Goal: Check status

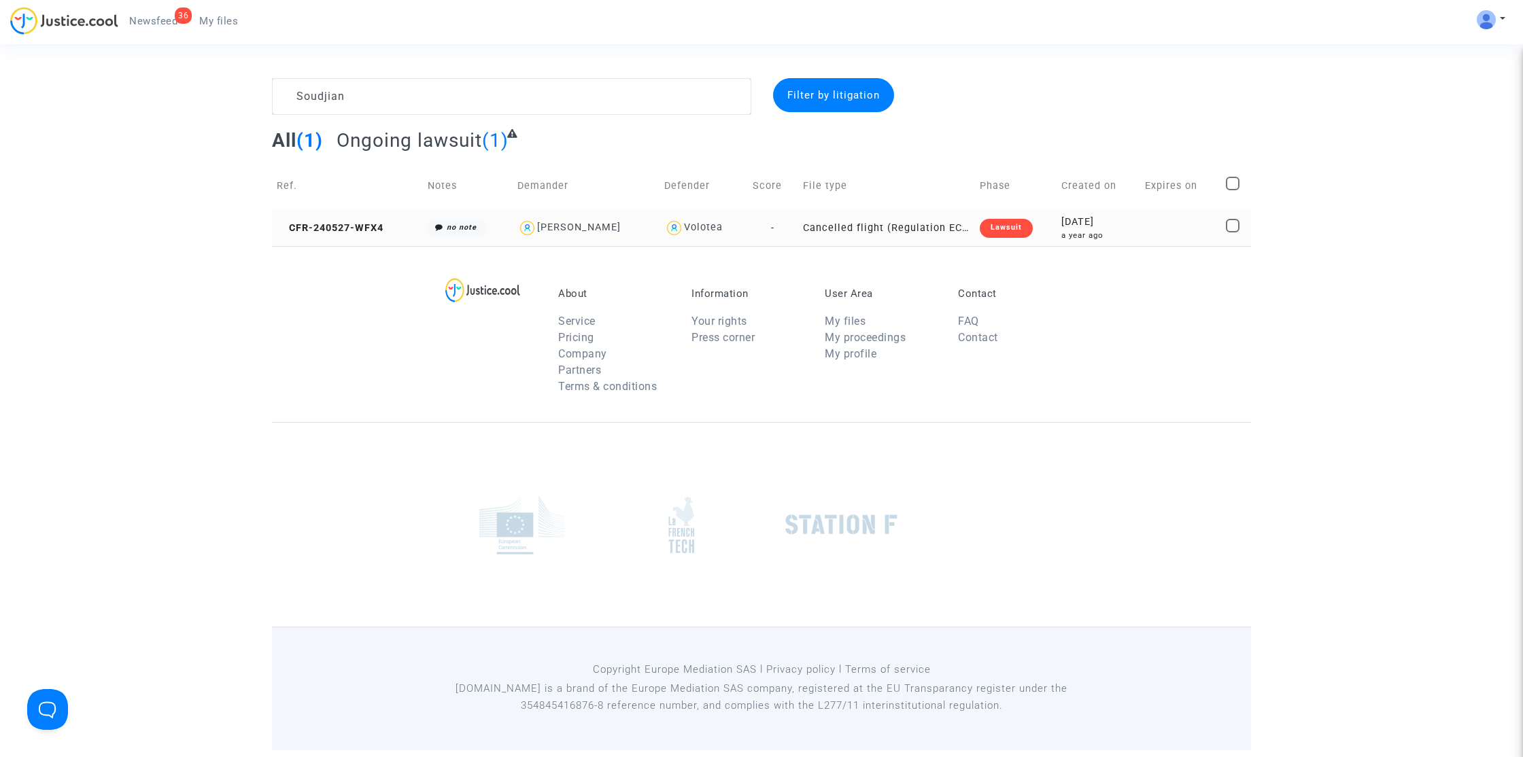
type textarea "Soudjian"
click at [366, 235] on td "CFR-240527-WFX4" at bounding box center [347, 228] width 151 height 36
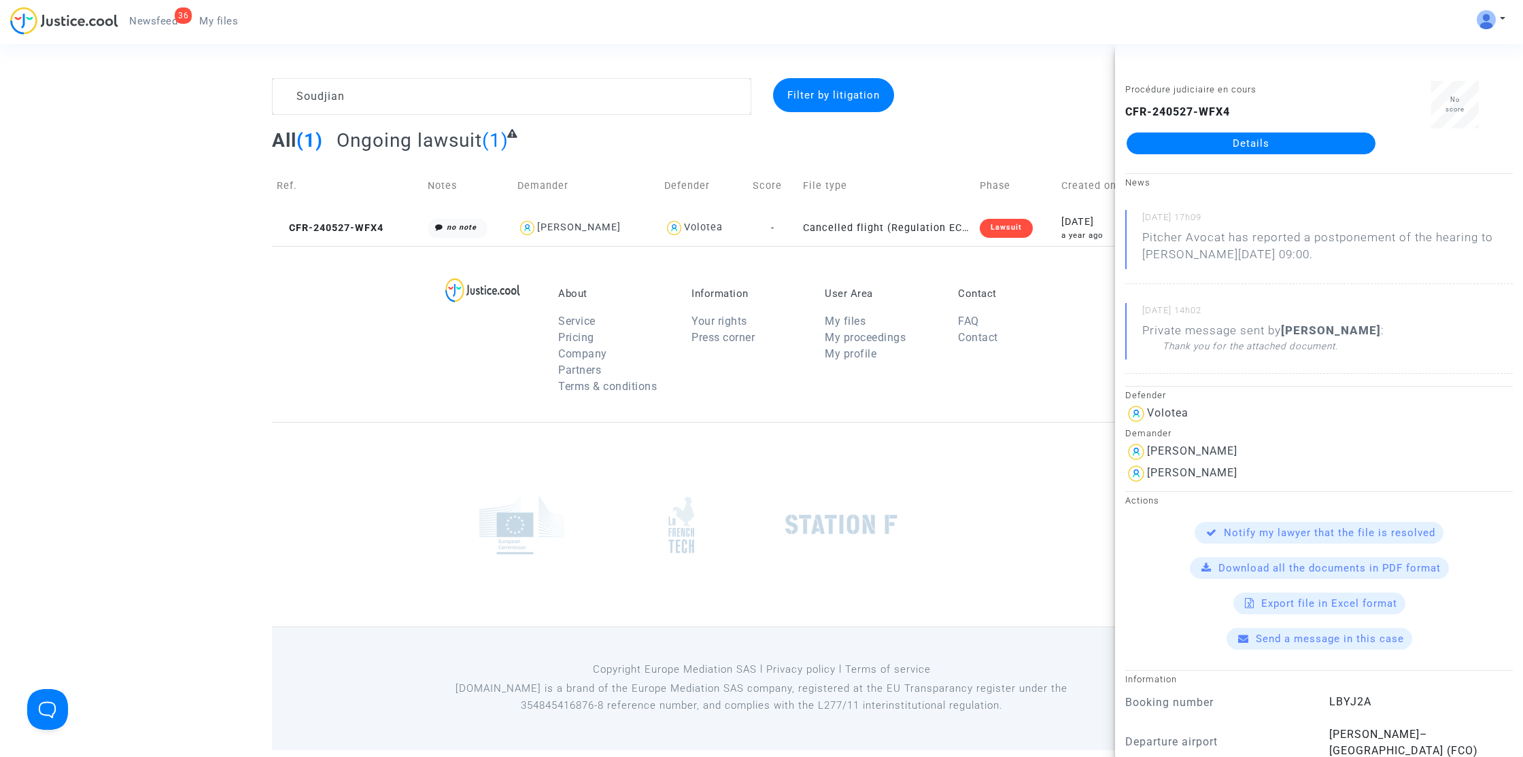
click at [1190, 137] on link "Details" at bounding box center [1251, 144] width 249 height 22
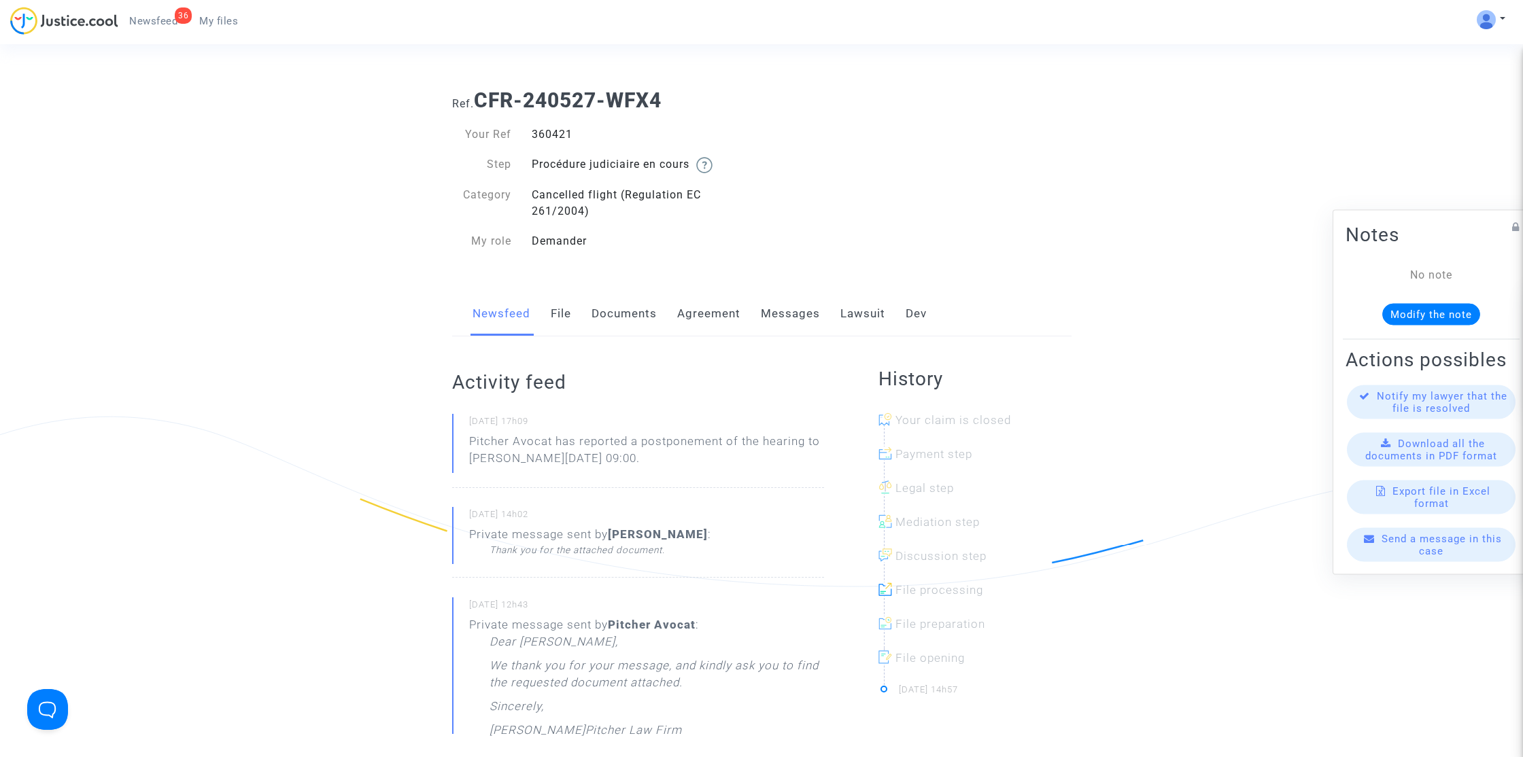
click at [854, 319] on link "Lawsuit" at bounding box center [862, 314] width 45 height 45
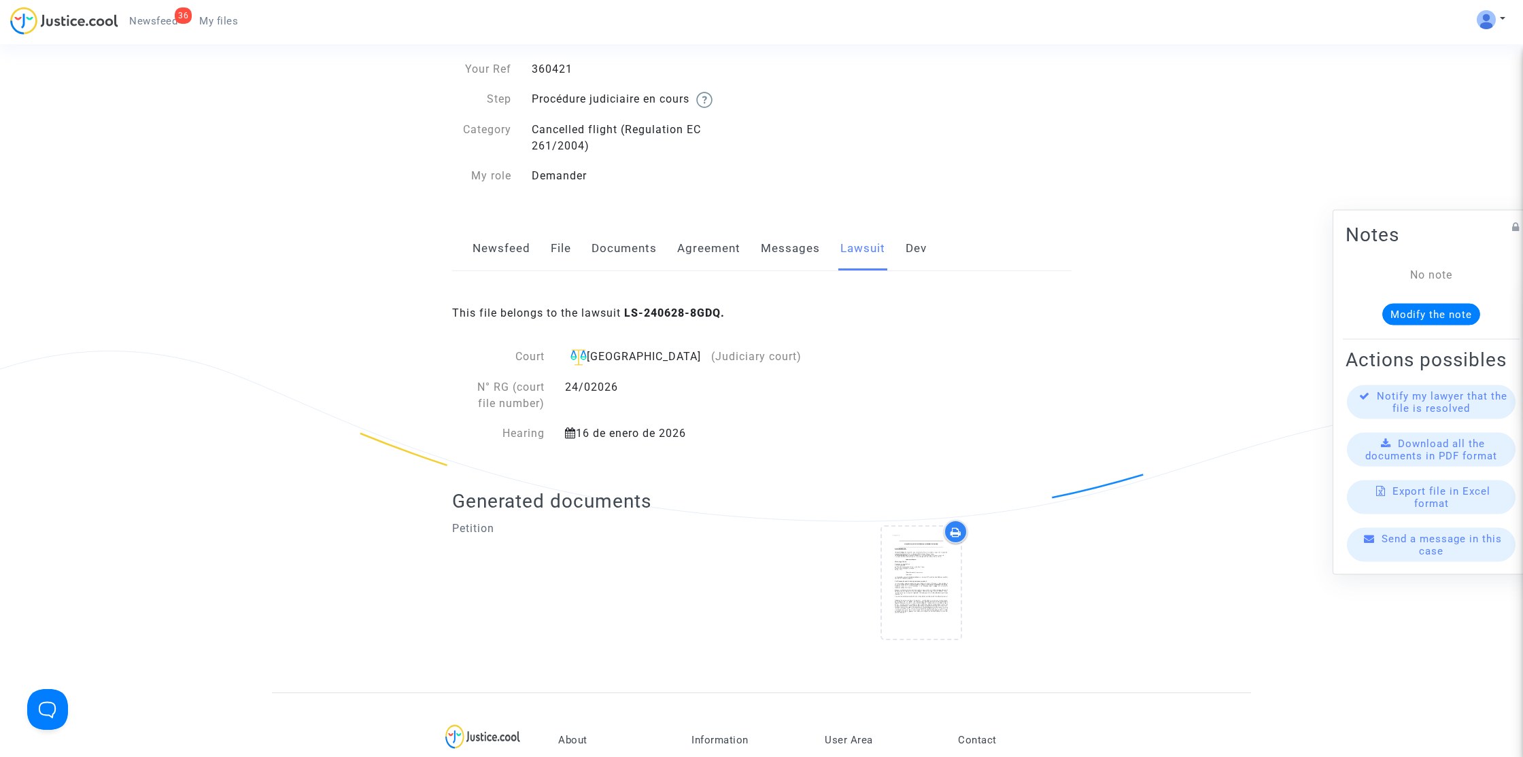
scroll to position [158, 0]
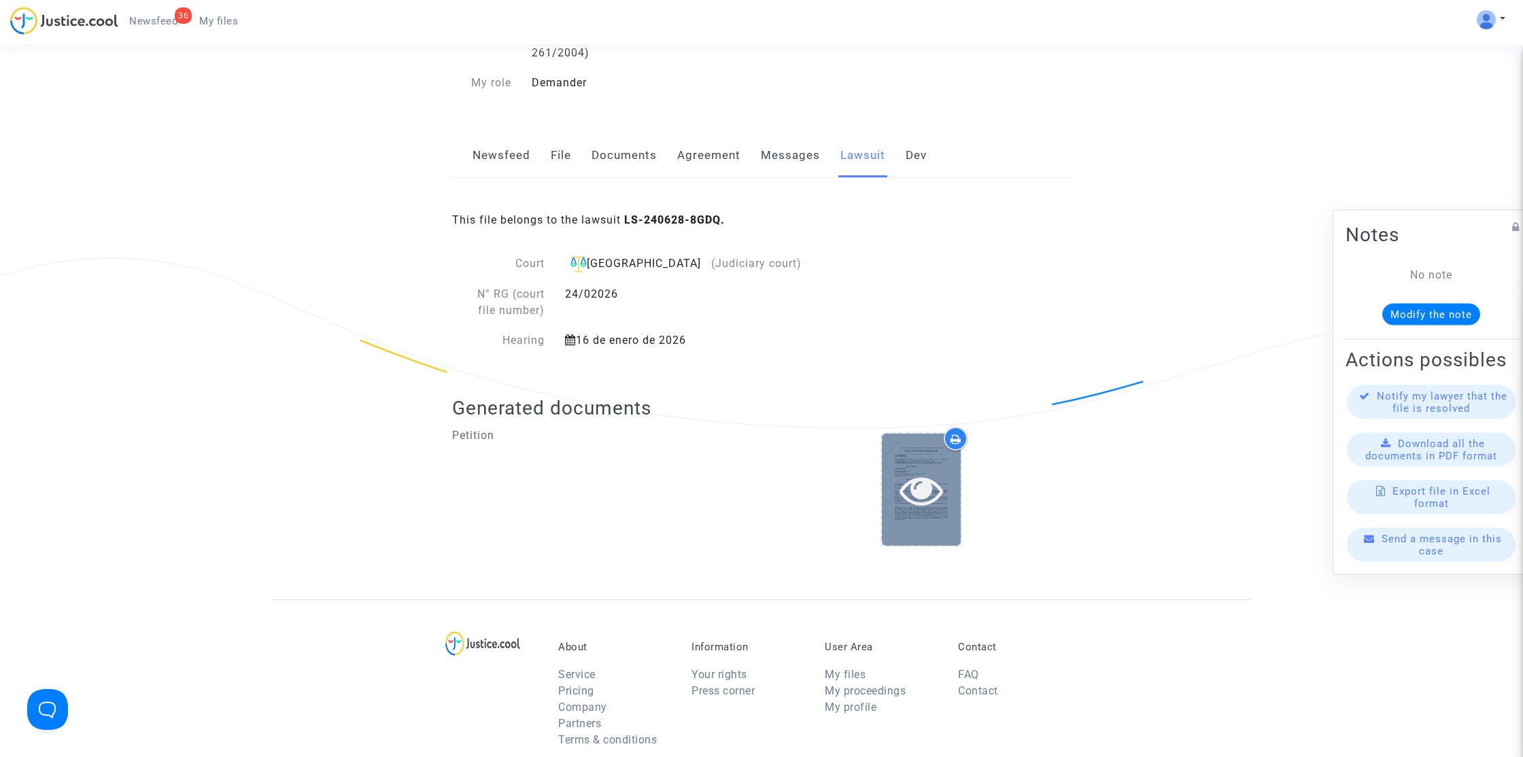
click at [906, 494] on icon at bounding box center [922, 490] width 44 height 44
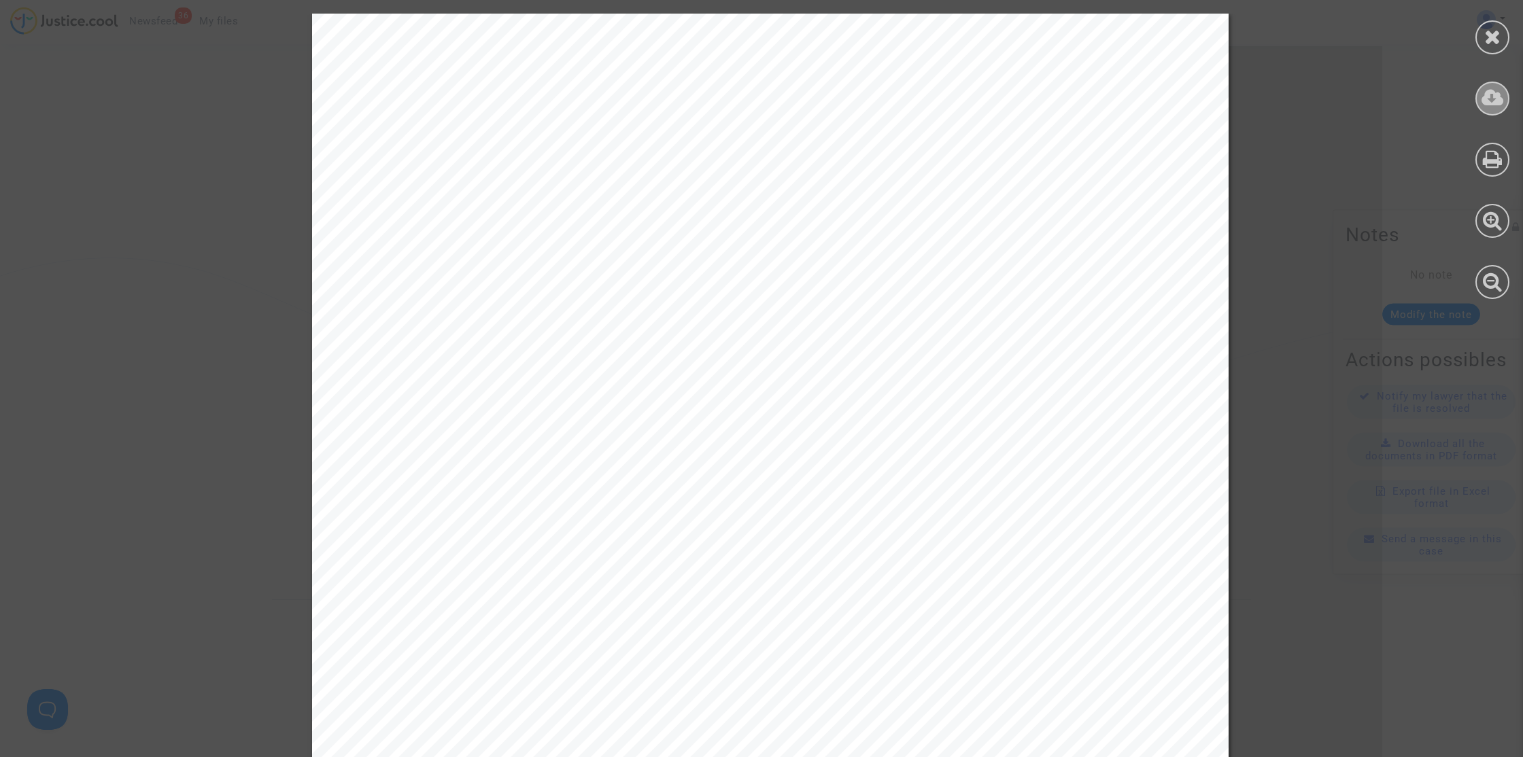
click at [1493, 105] on icon at bounding box center [1493, 98] width 22 height 20
